Goal: Communication & Community: Answer question/provide support

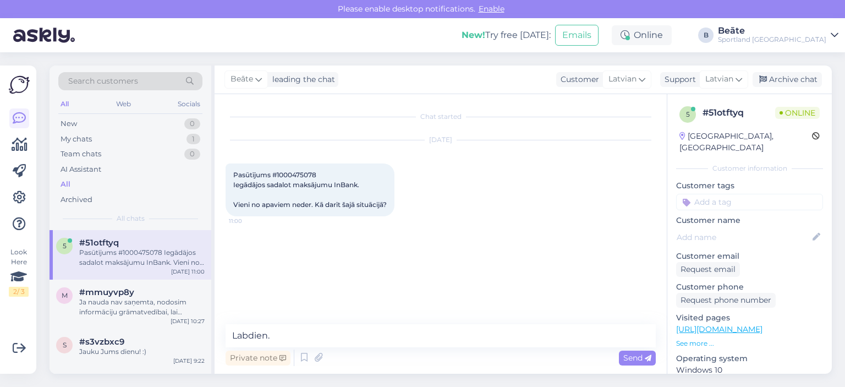
type textarea "Labdien."
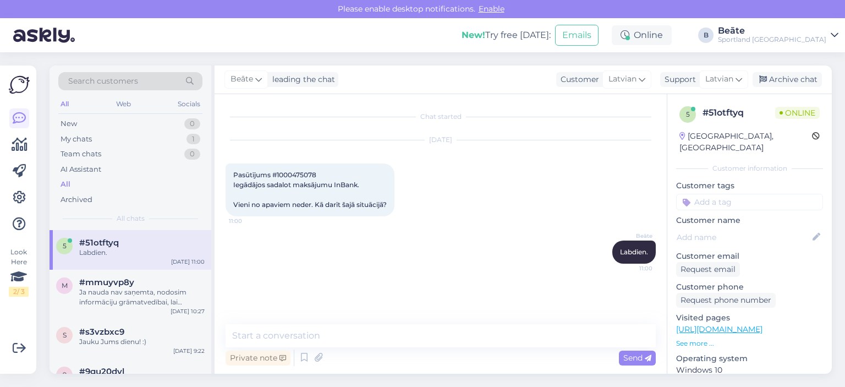
type textarea "P"
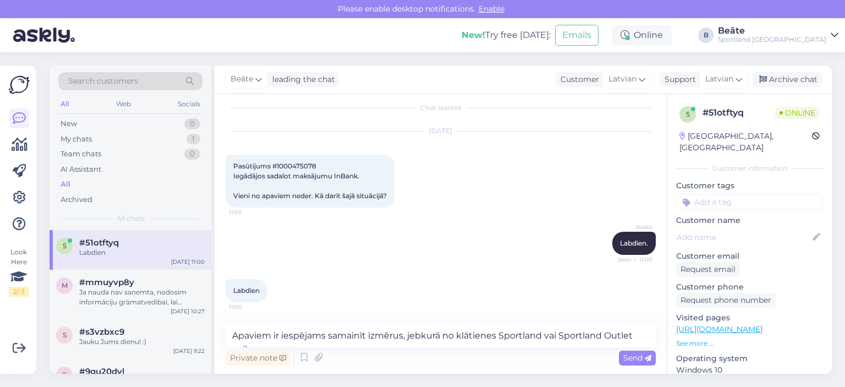
scroll to position [20, 0]
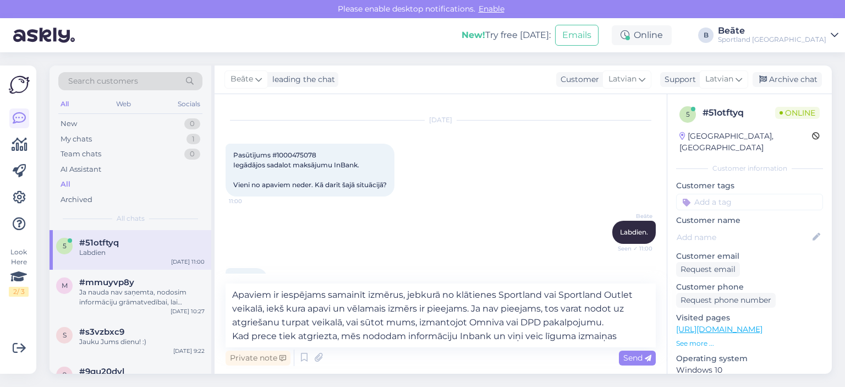
type textarea "Apaviem ir iespējams samainīt izmērus, jebkurā no klātienes Sportland vai Sport…"
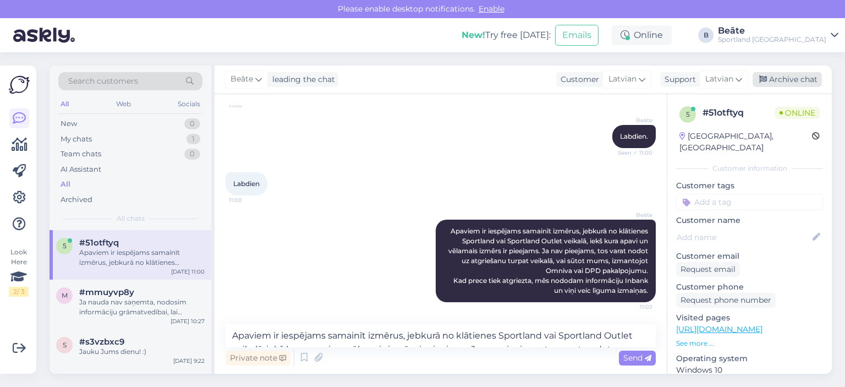
click at [778, 82] on div "Archive chat" at bounding box center [786, 79] width 69 height 15
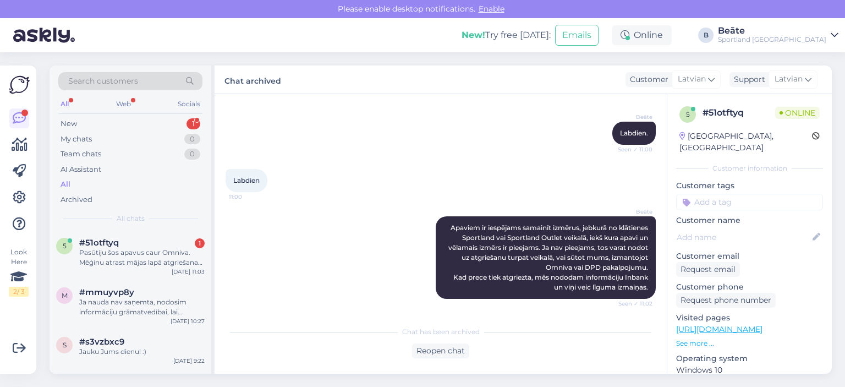
scroll to position [186, 0]
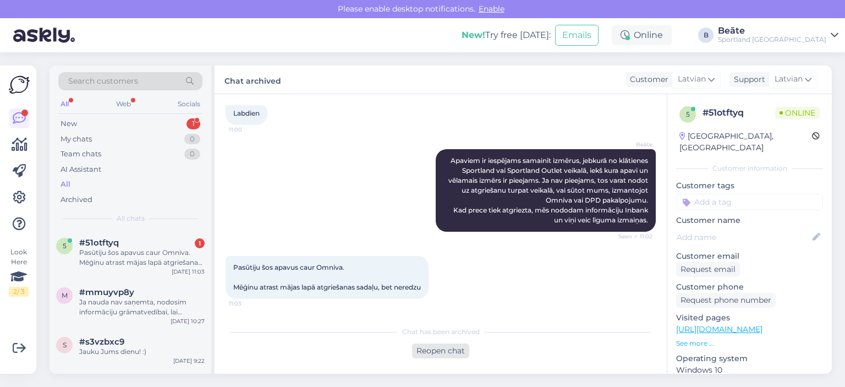
click at [454, 347] on div "Reopen chat" at bounding box center [440, 350] width 57 height 15
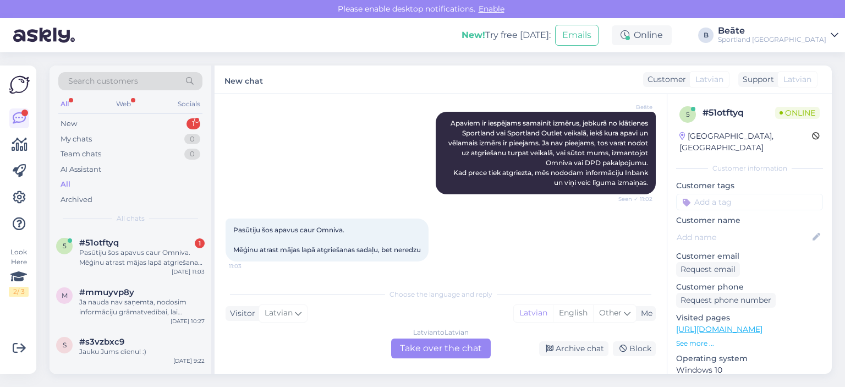
click at [459, 346] on div "Latvian to Latvian Take over the chat" at bounding box center [441, 348] width 100 height 20
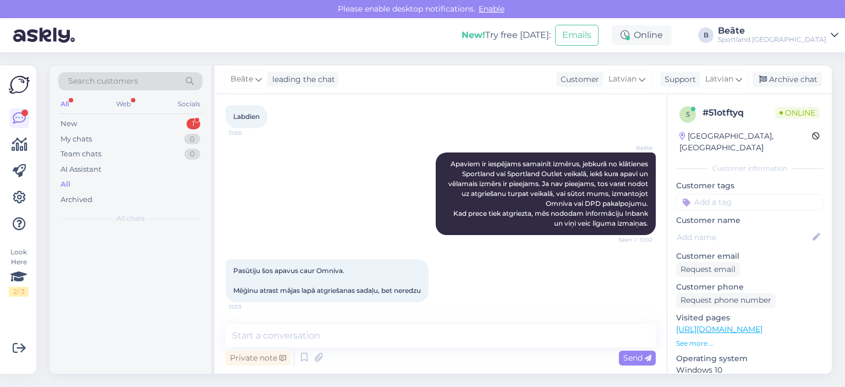
scroll to position [183, 0]
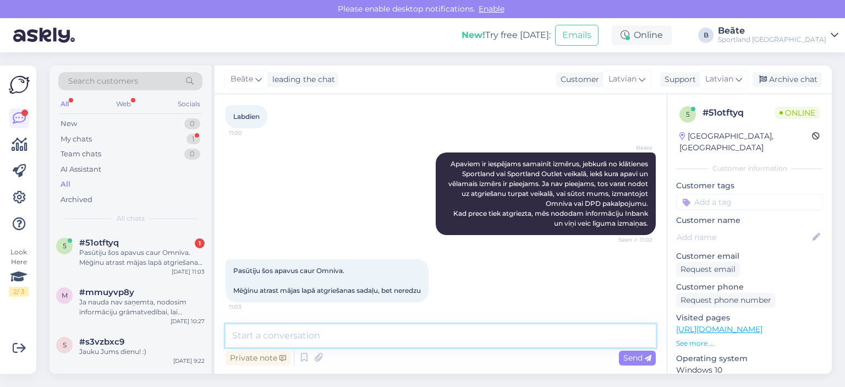
click at [457, 343] on textarea at bounding box center [440, 335] width 430 height 23
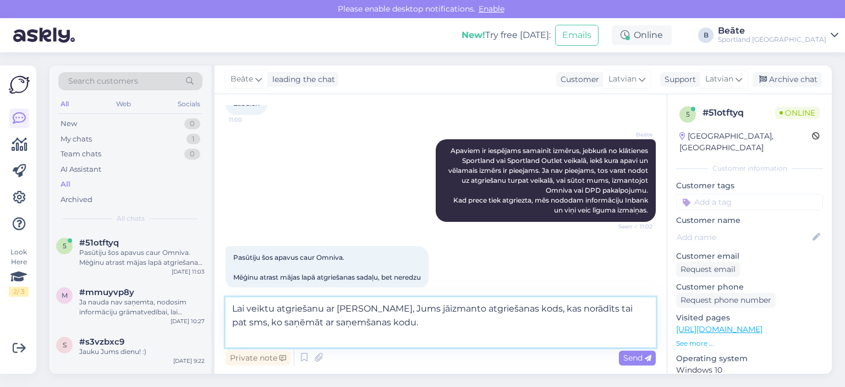
scroll to position [209, 0]
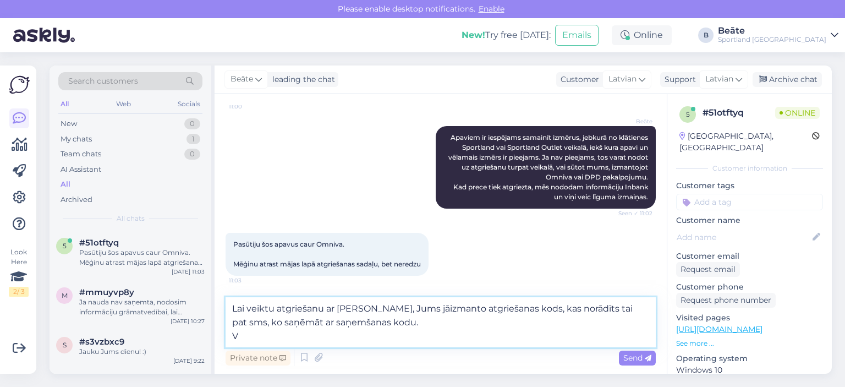
type textarea "Lai veiktu atgriešanu ar [PERSON_NAME], Jums jāizmanto atgriešanas kods, kas no…"
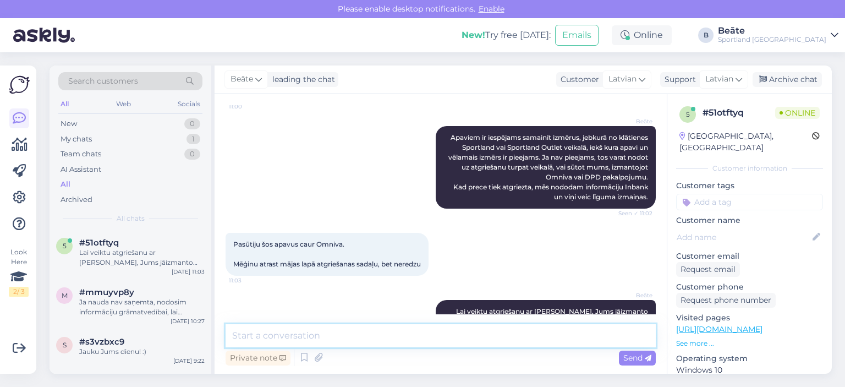
scroll to position [250, 0]
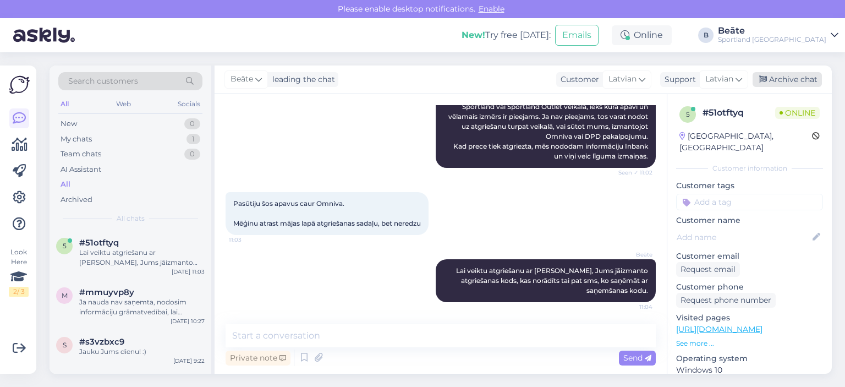
click at [790, 76] on div "Archive chat" at bounding box center [786, 79] width 69 height 15
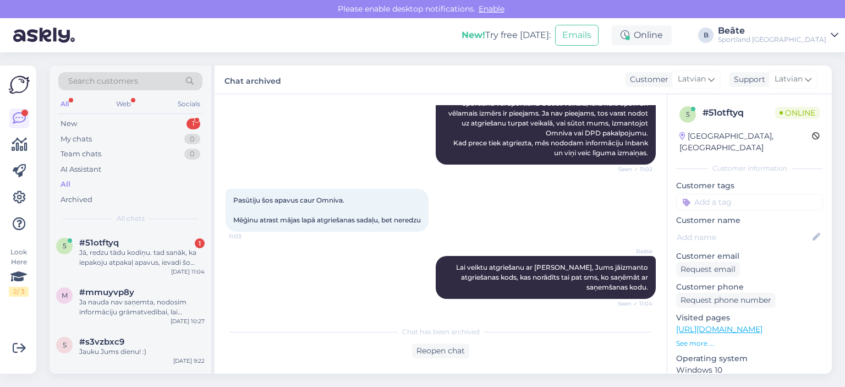
scroll to position [330, 0]
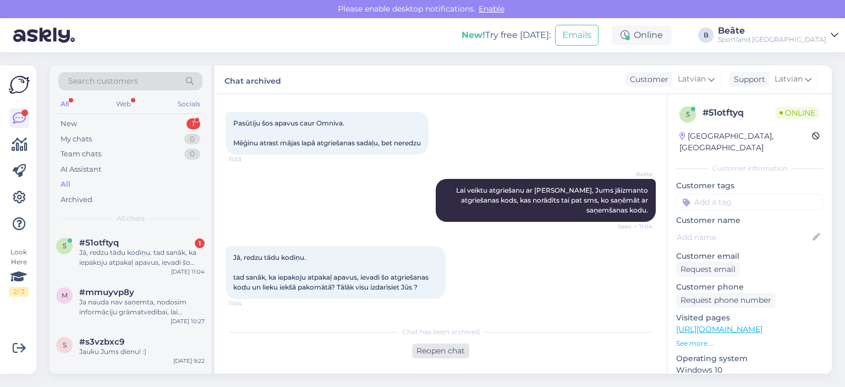
click at [448, 345] on div "Reopen chat" at bounding box center [440, 350] width 57 height 15
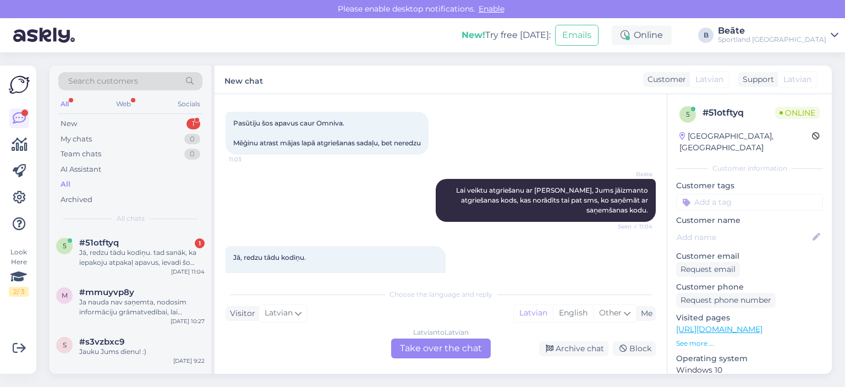
drag, startPoint x: 455, startPoint y: 345, endPoint x: 457, endPoint y: 318, distance: 26.5
click at [455, 344] on div "Latvian to Latvian Take over the chat" at bounding box center [441, 348] width 100 height 20
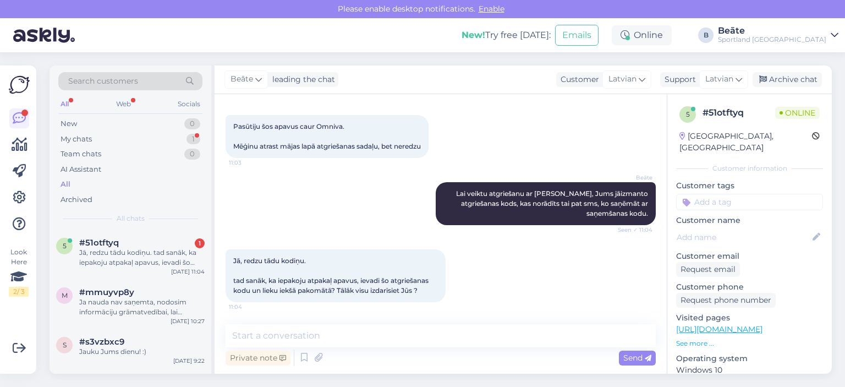
scroll to position [326, 0]
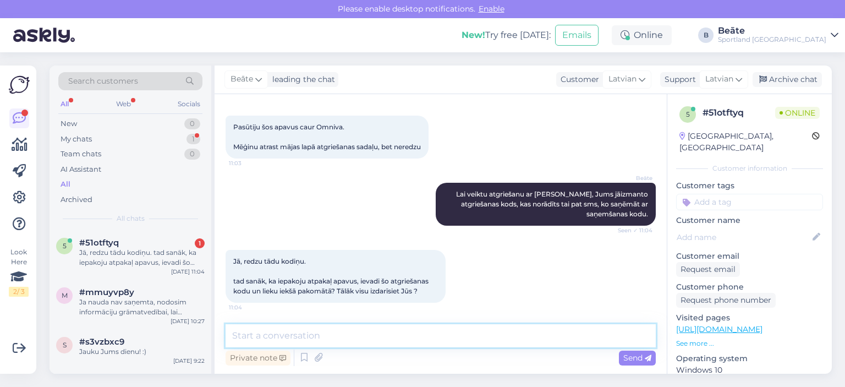
click at [435, 340] on textarea at bounding box center [440, 335] width 430 height 23
type textarea "Jā! :)"
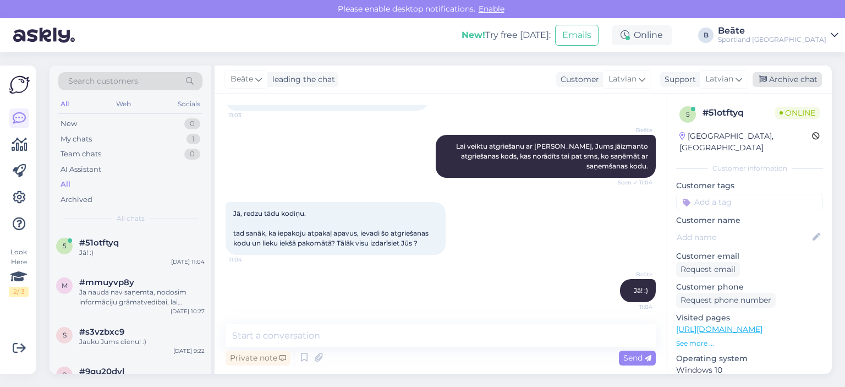
click at [777, 76] on div "Archive chat" at bounding box center [786, 79] width 69 height 15
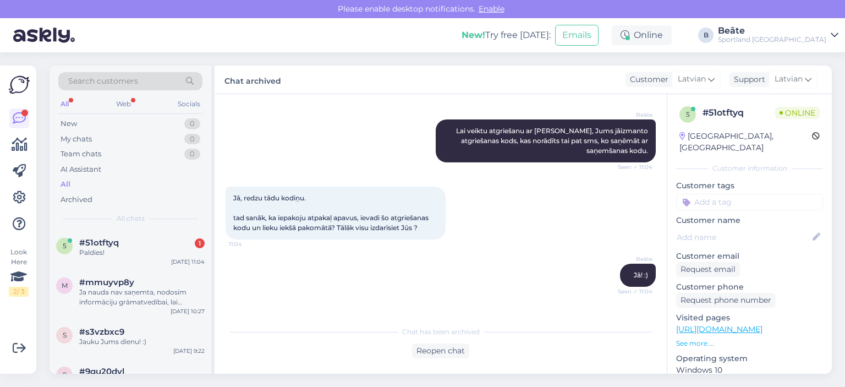
scroll to position [424, 0]
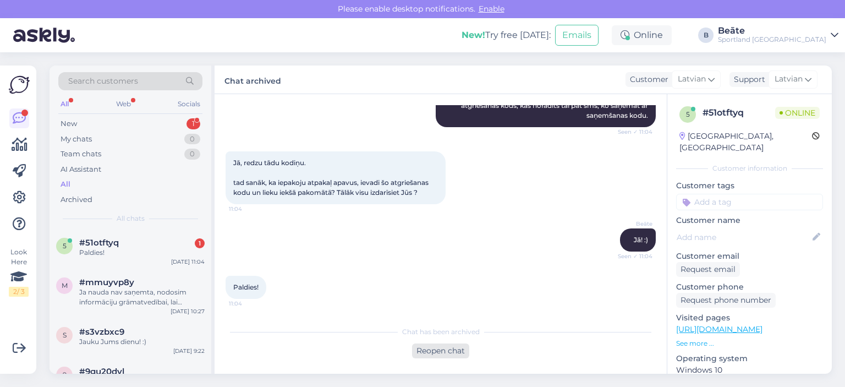
click at [446, 349] on div "Reopen chat" at bounding box center [440, 350] width 57 height 15
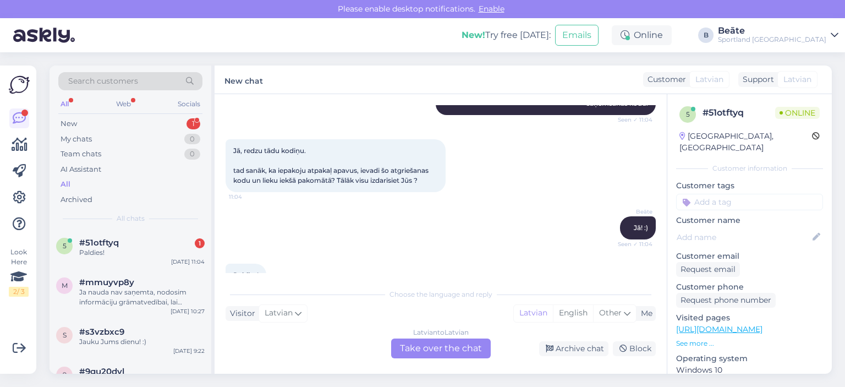
click at [445, 340] on div "Latvian to Latvian Take over the chat" at bounding box center [441, 348] width 100 height 20
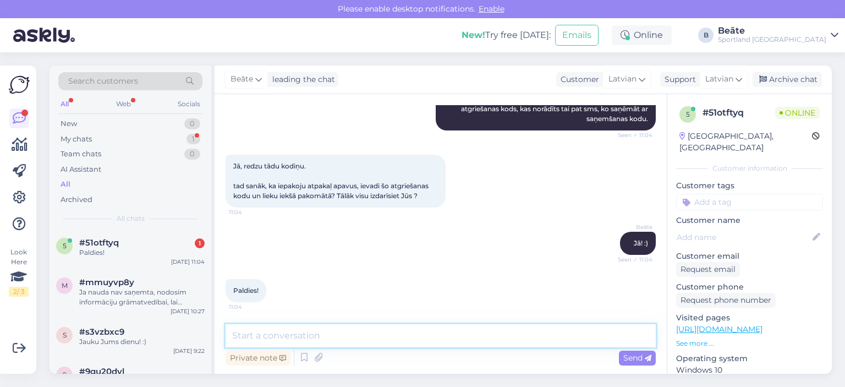
click at [445, 340] on textarea at bounding box center [440, 335] width 430 height 23
type textarea "Jauku Jums dienu!"
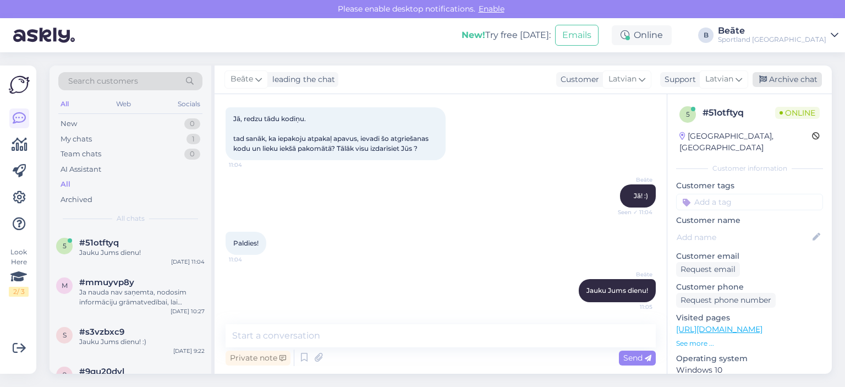
click at [765, 83] on icon at bounding box center [763, 80] width 8 height 8
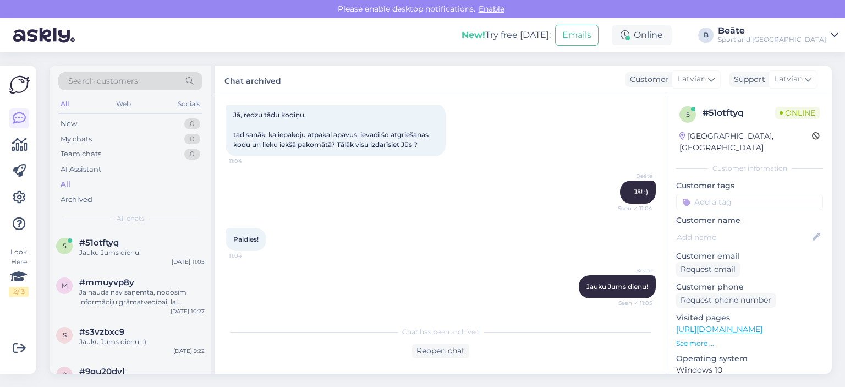
scroll to position [472, 0]
